Goal: Task Accomplishment & Management: Complete application form

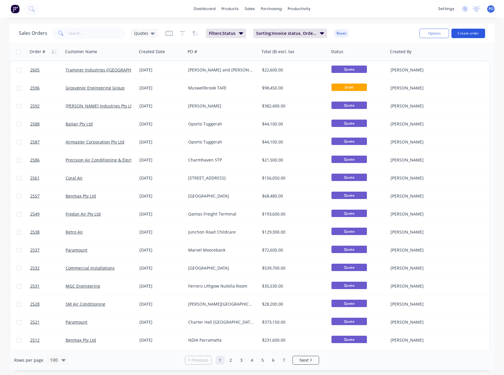
click at [464, 33] on button "Create order" at bounding box center [469, 33] width 34 height 9
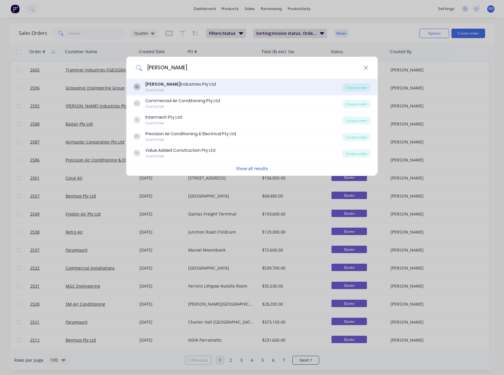
type input "[PERSON_NAME]"
click at [194, 87] on div "[PERSON_NAME] Industries Pty Ltd Customer" at bounding box center [238, 87] width 209 height 12
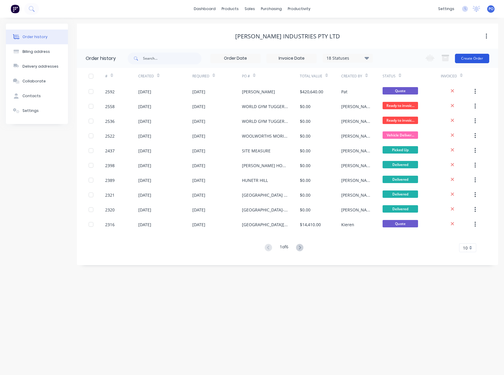
click at [477, 59] on button "Create Order" at bounding box center [472, 58] width 34 height 9
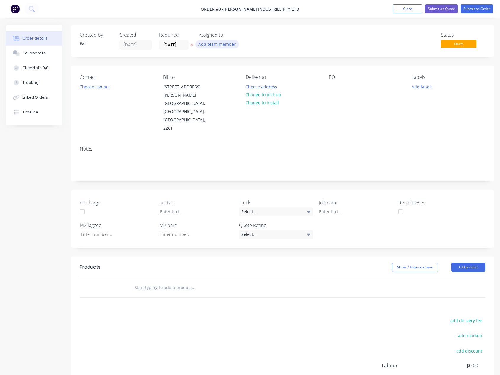
click at [207, 47] on button "Add team member" at bounding box center [216, 44] width 43 height 8
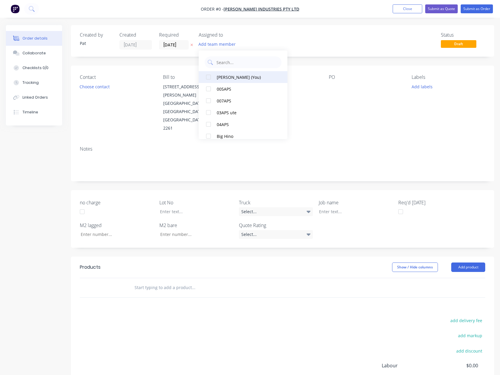
click at [230, 75] on div "[PERSON_NAME] (You)" at bounding box center [246, 77] width 59 height 6
click at [87, 88] on div "Order details Collaborate Checklists 0/0 Tracking Linked Orders Timeline Order …" at bounding box center [250, 237] width 500 height 424
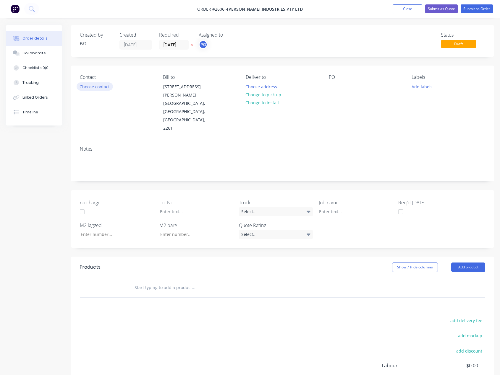
click at [87, 88] on button "Choose contact" at bounding box center [95, 86] width 36 height 8
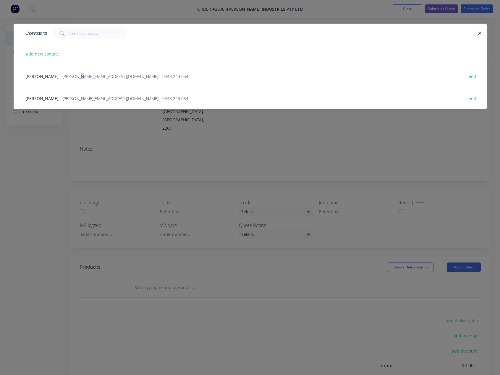
click at [66, 80] on div "Luke Selby - [EMAIL_ADDRESS][DOMAIN_NAME] - 0448 243 054 edit" at bounding box center [249, 76] width 455 height 22
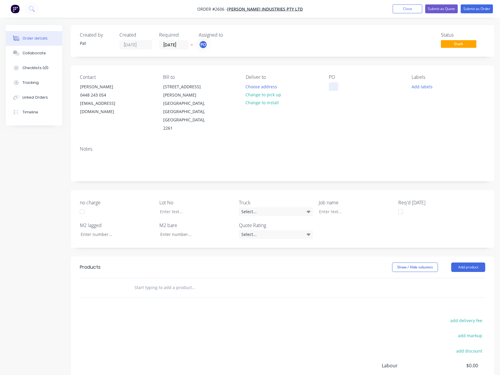
drag, startPoint x: 332, startPoint y: 88, endPoint x: 345, endPoint y: 110, distance: 25.9
click at [333, 88] on div at bounding box center [333, 86] width 9 height 9
click at [475, 263] on button "Add product" at bounding box center [468, 267] width 34 height 9
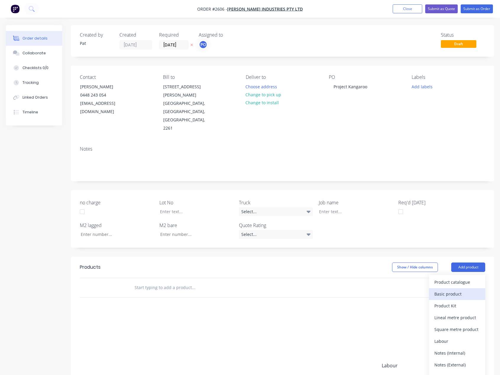
click at [457, 290] on div "Basic product" at bounding box center [457, 294] width 46 height 9
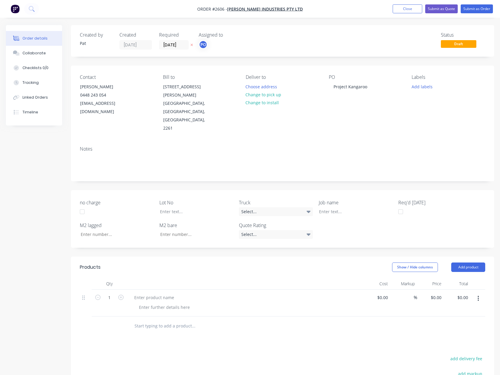
click at [468, 257] on header "Products Show / Hide columns Add product" at bounding box center [282, 267] width 423 height 21
click at [467, 263] on button "Add product" at bounding box center [468, 267] width 34 height 9
click at [467, 371] on button "Import products" at bounding box center [457, 377] width 56 height 12
click at [468, 314] on div "Back" at bounding box center [457, 318] width 46 height 9
click at [467, 361] on div "Notes (External)" at bounding box center [457, 365] width 46 height 9
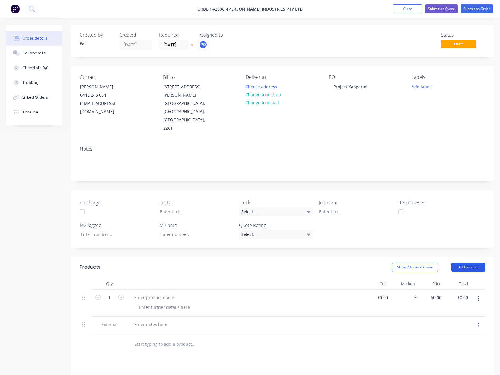
click at [467, 263] on button "Add product" at bounding box center [468, 267] width 34 height 9
click at [461, 361] on div "Notes (External)" at bounding box center [457, 365] width 46 height 9
click at [467, 257] on header "Products Show / Hide columns Add product" at bounding box center [282, 267] width 423 height 21
click at [463, 263] on button "Add product" at bounding box center [468, 267] width 34 height 9
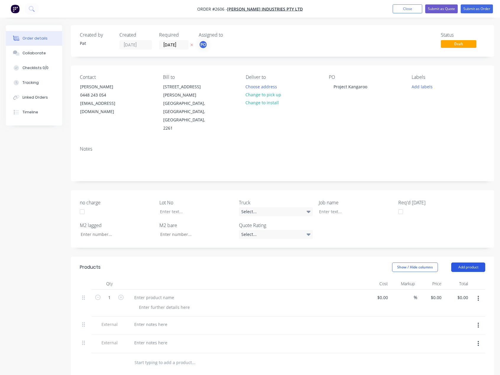
click at [464, 263] on button "Add product" at bounding box center [468, 267] width 34 height 9
click at [460, 361] on div "Notes (External)" at bounding box center [457, 365] width 46 height 9
click at [151, 294] on div at bounding box center [153, 298] width 49 height 9
click at [152, 320] on div at bounding box center [150, 324] width 43 height 9
click at [150, 345] on div at bounding box center [150, 349] width 43 height 9
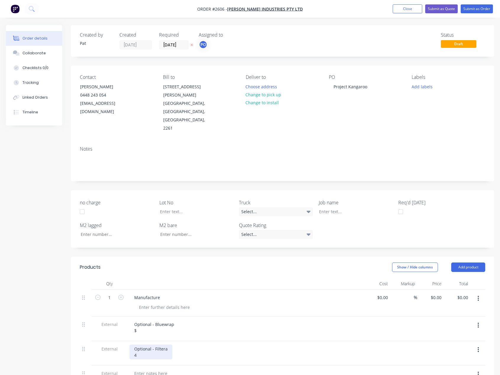
click at [166, 345] on div "Optional - Filtera 4" at bounding box center [150, 352] width 43 height 15
click at [162, 345] on div "Optional - Filters 4" at bounding box center [150, 352] width 43 height 15
click at [162, 370] on div at bounding box center [150, 374] width 43 height 9
